Goal: Navigation & Orientation: Understand site structure

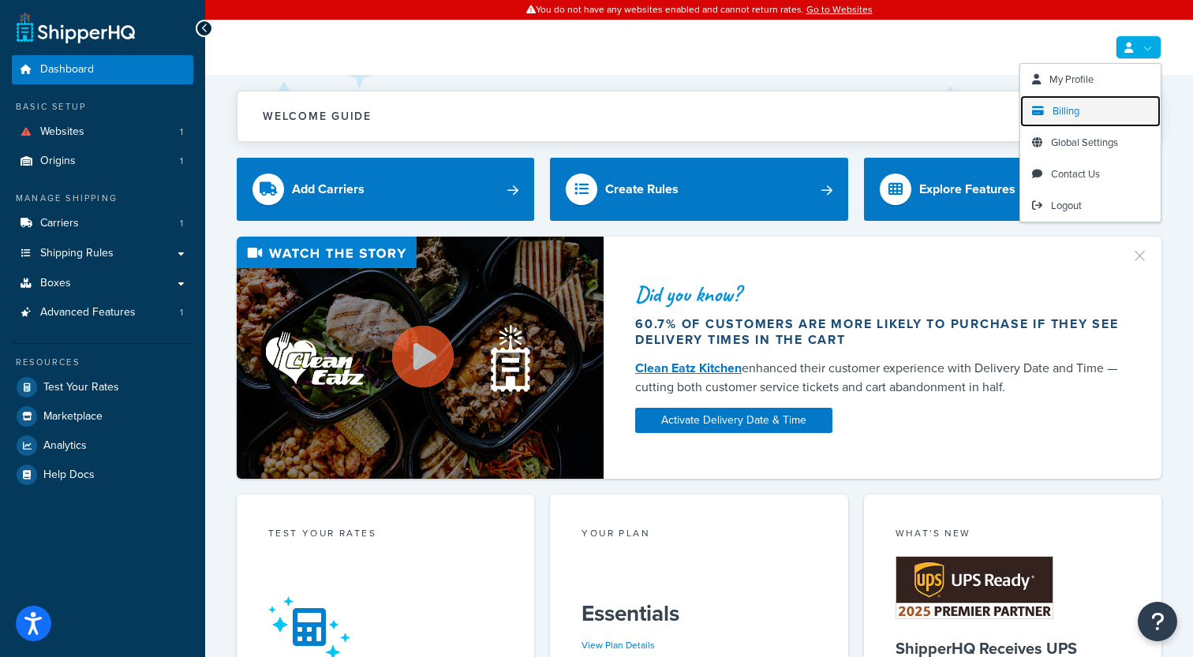
click at [1088, 110] on link "Billing" at bounding box center [1090, 111] width 140 height 32
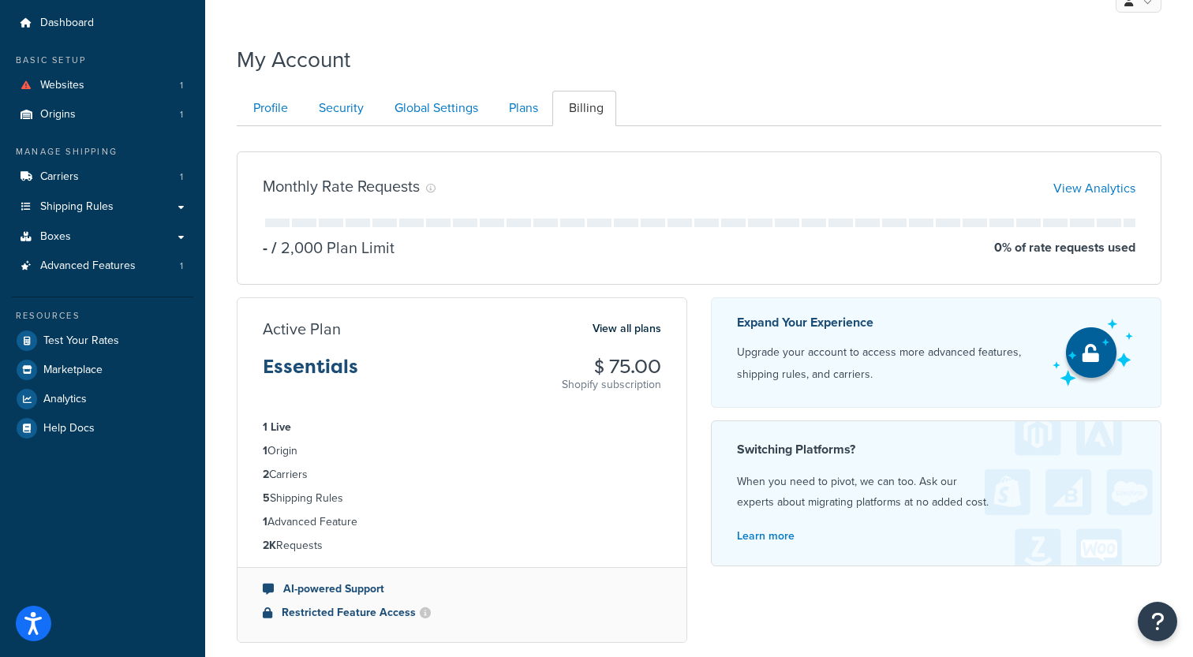
scroll to position [48, 0]
click at [521, 110] on link "Plans" at bounding box center [521, 106] width 58 height 35
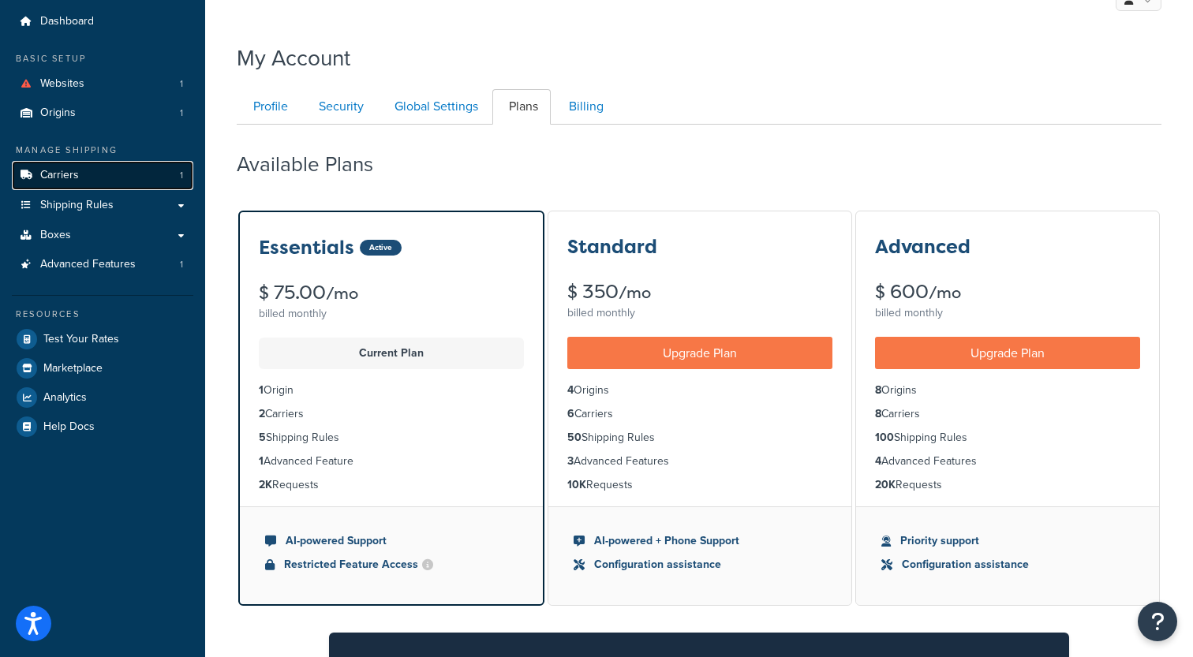
click at [102, 177] on link "Carriers 1" at bounding box center [102, 175] width 181 height 29
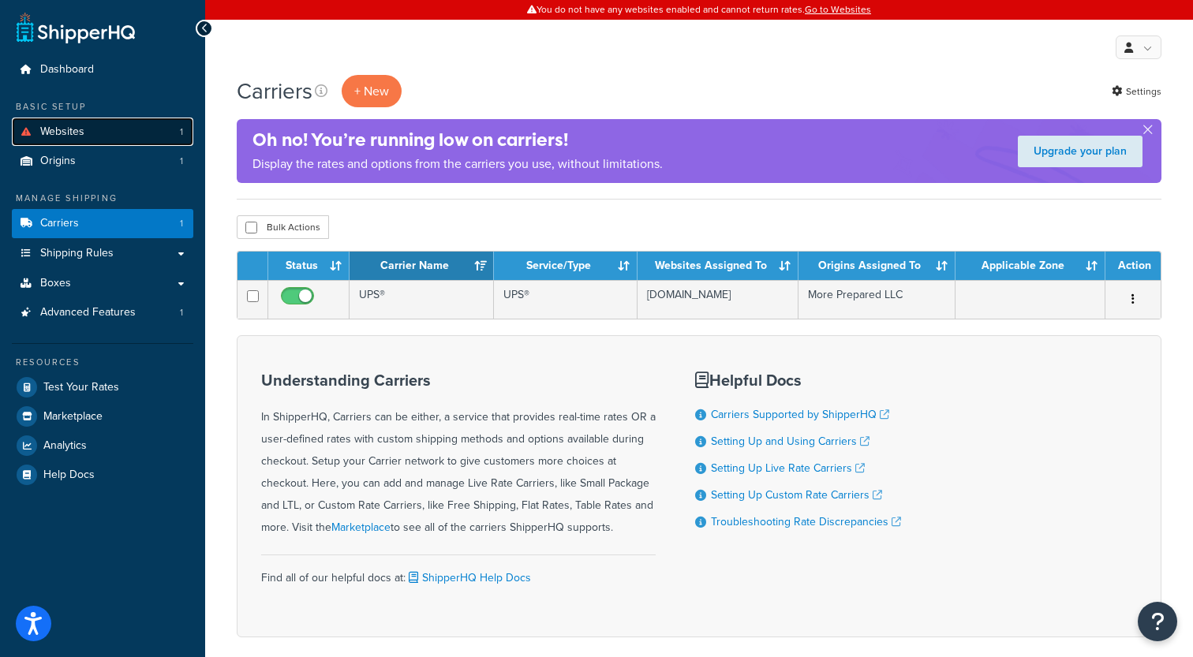
click at [107, 131] on link "Websites 1" at bounding box center [102, 132] width 181 height 29
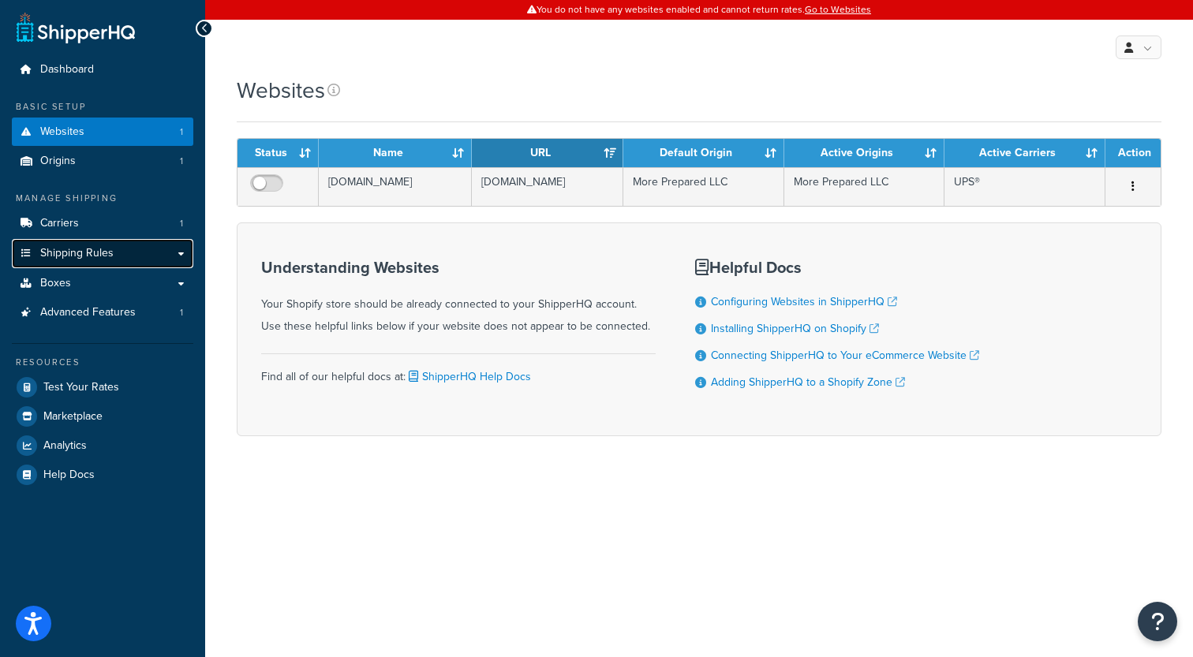
click at [181, 248] on link "Shipping Rules" at bounding box center [102, 253] width 181 height 29
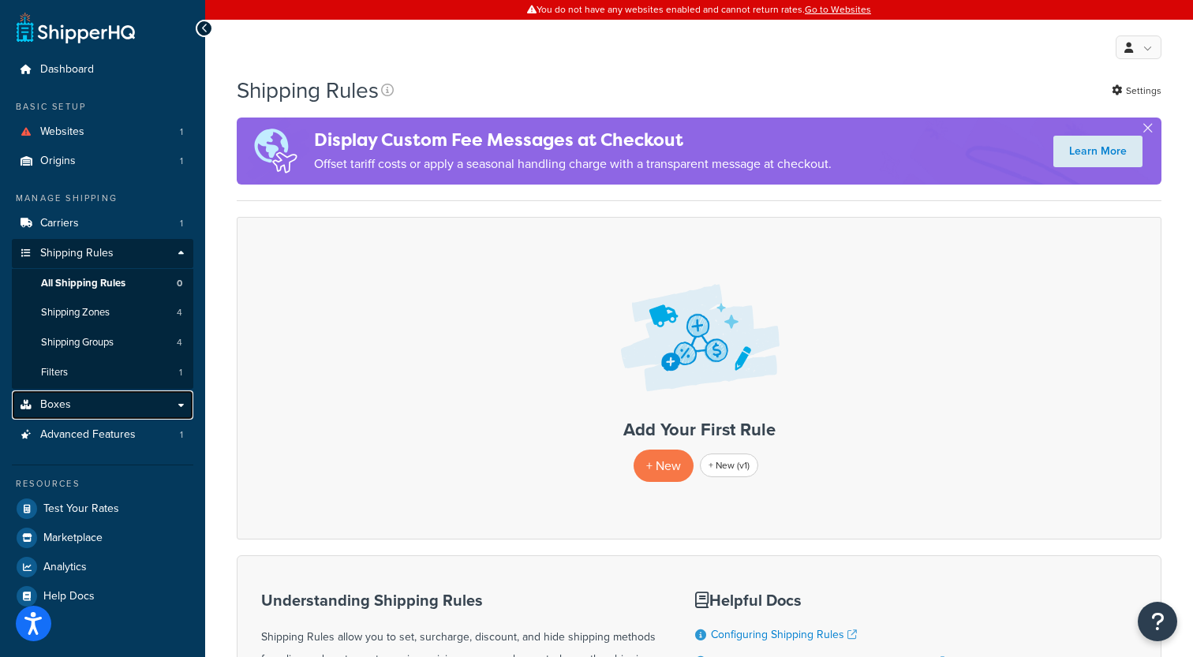
click at [154, 411] on link "Boxes" at bounding box center [102, 404] width 181 height 29
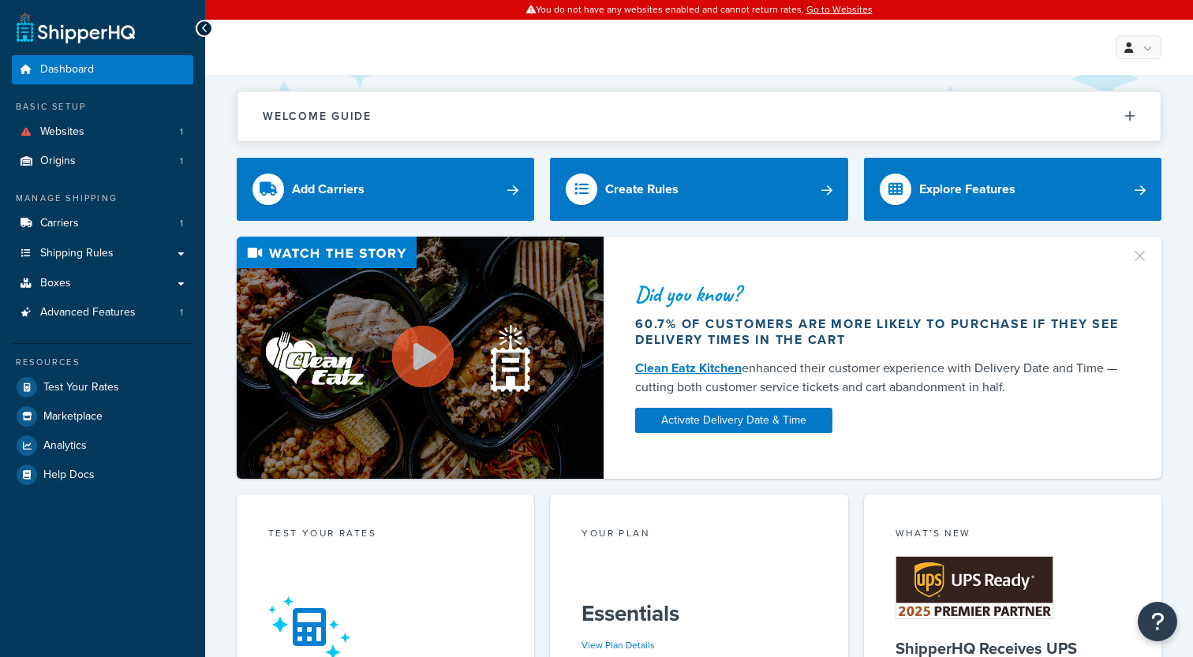
click at [1123, 61] on div "My Profile Billing Global Settings Contact Us Logout" at bounding box center [699, 47] width 988 height 55
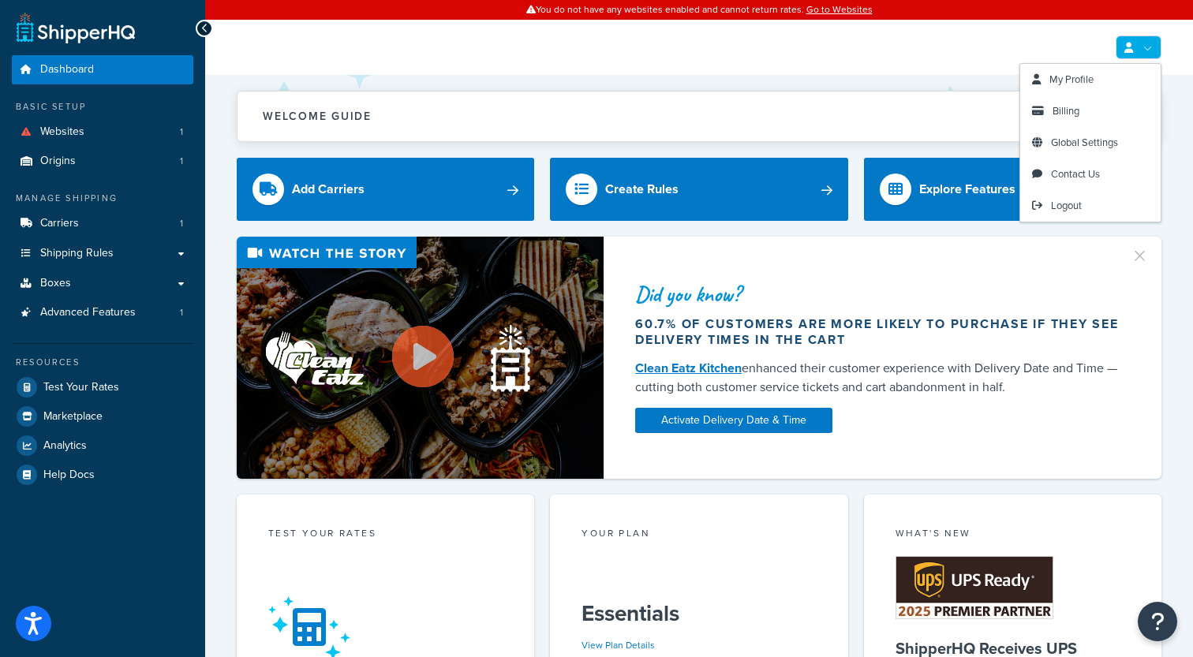
click at [1131, 52] on icon at bounding box center [1128, 48] width 9 height 10
click at [1059, 205] on span "Logout" at bounding box center [1066, 205] width 31 height 15
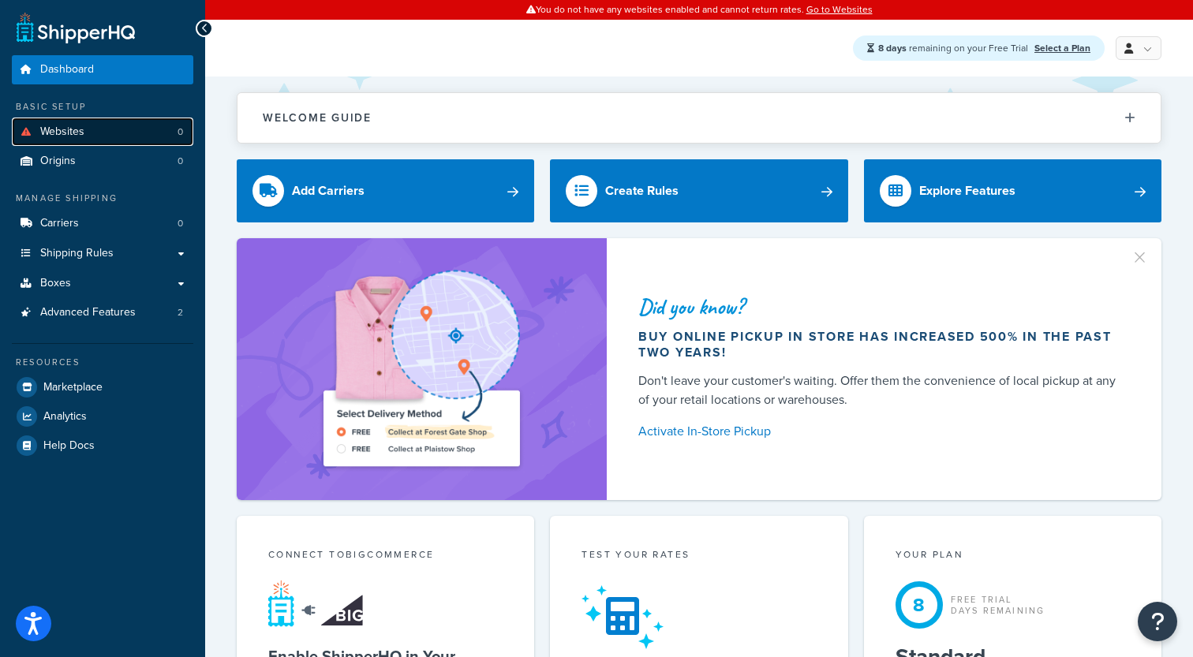
click at [105, 127] on link "Websites 0" at bounding box center [102, 132] width 181 height 29
